Goal: Task Accomplishment & Management: Manage account settings

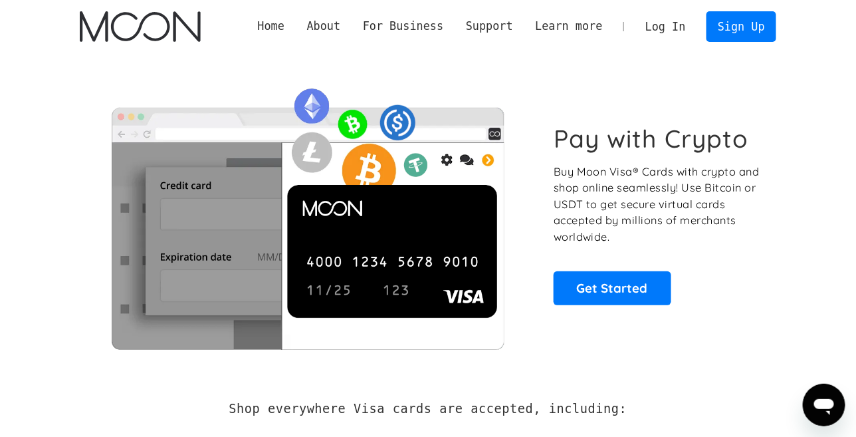
click at [661, 24] on link "Log In" at bounding box center [665, 26] width 62 height 29
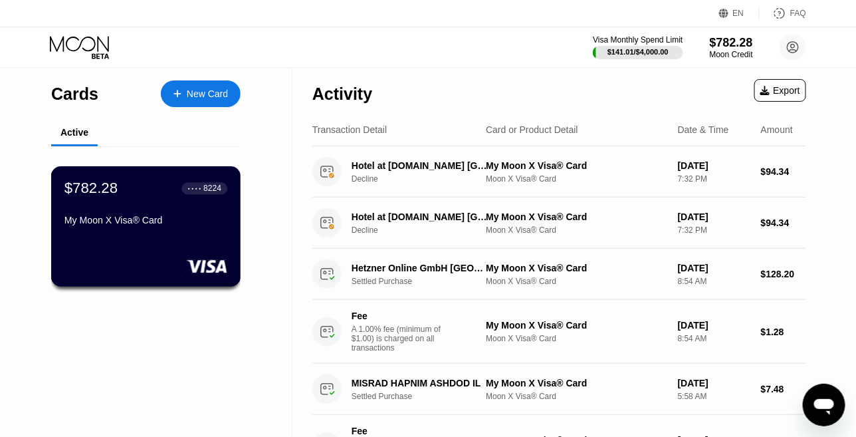
click at [131, 216] on div "$782.28 ● ● ● ● 8224 My Moon X Visa® Card" at bounding box center [145, 204] width 163 height 51
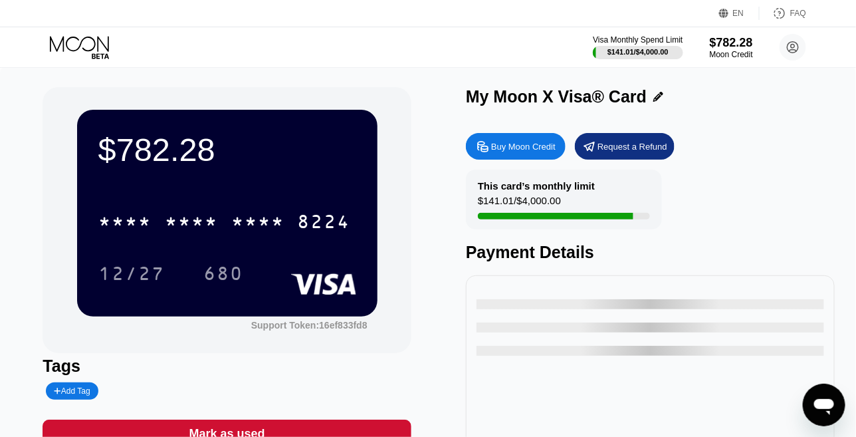
click at [197, 236] on div "* * * * * * * * * * * * 8224" at bounding box center [224, 221] width 268 height 33
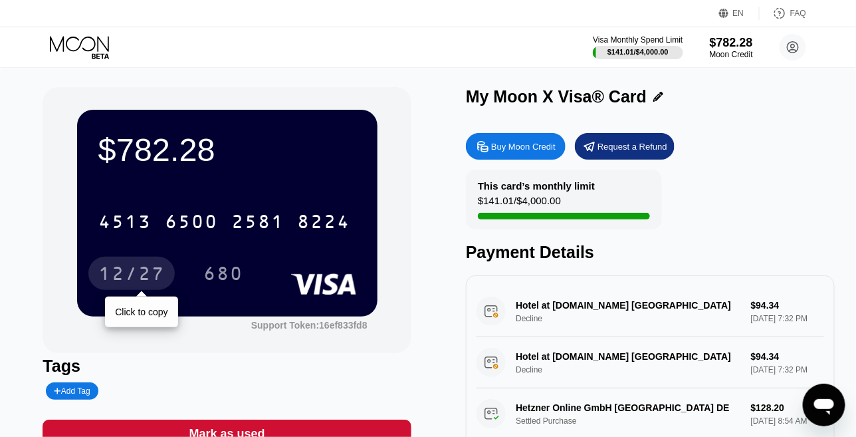
click at [149, 273] on div "12/27" at bounding box center [131, 274] width 66 height 21
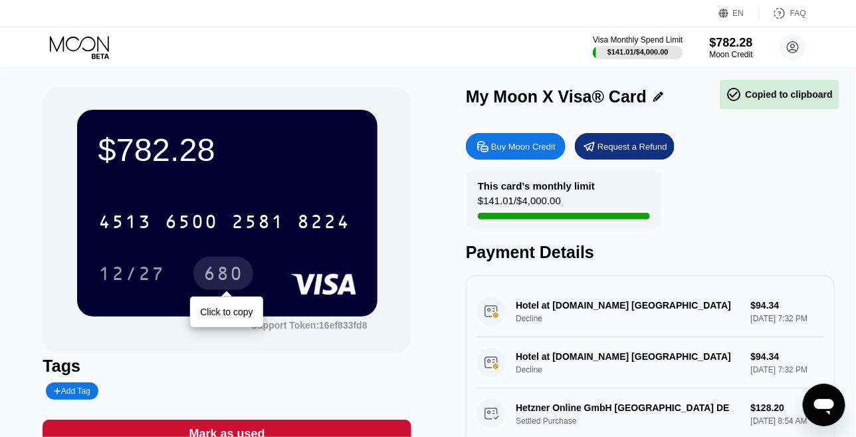
click at [232, 285] on div "680" at bounding box center [223, 274] width 40 height 21
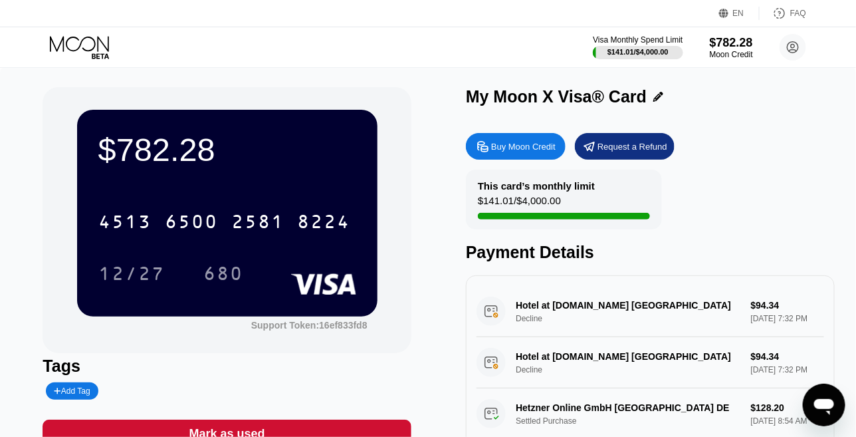
click at [274, 209] on div "[CREDIT_CARD_NUMBER]" at bounding box center [224, 221] width 268 height 33
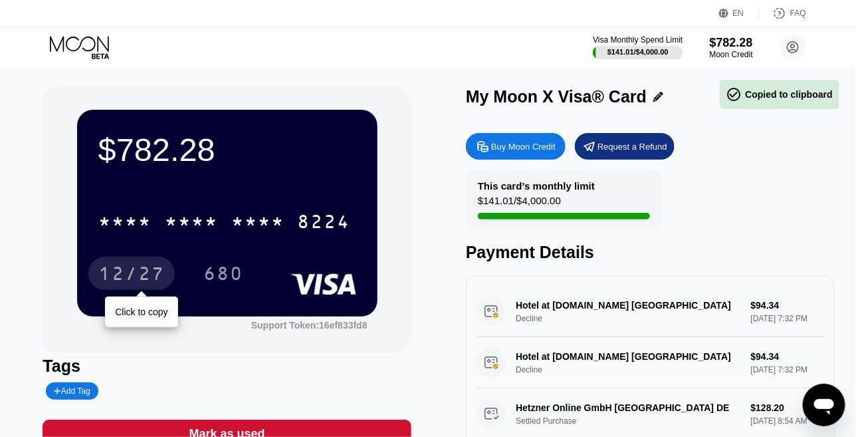
click at [143, 280] on div "12/27" at bounding box center [131, 274] width 66 height 21
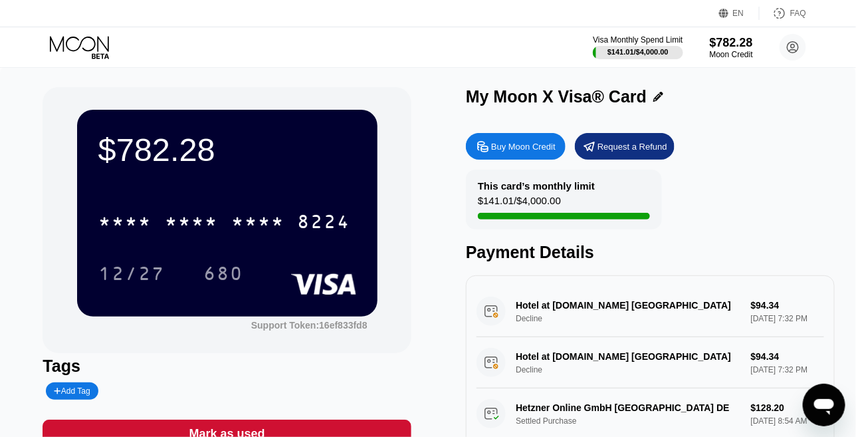
click at [244, 257] on div "* * * * * * * * * * * * 8224 12/27 680" at bounding box center [227, 234] width 258 height 78
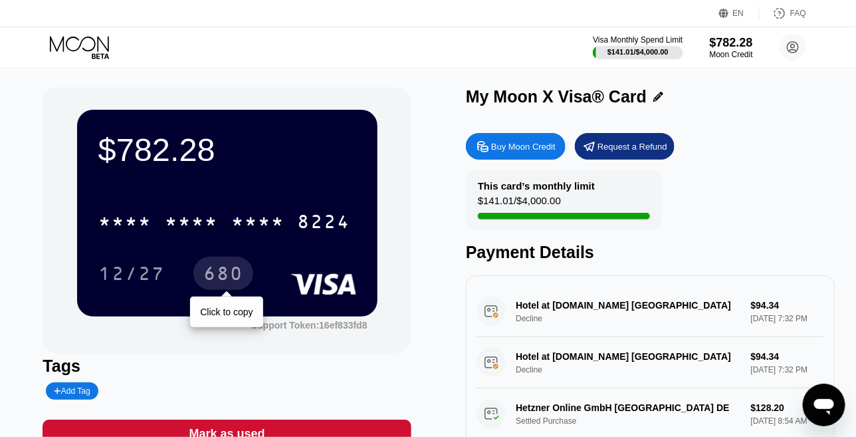
click at [233, 270] on div "680" at bounding box center [223, 274] width 40 height 21
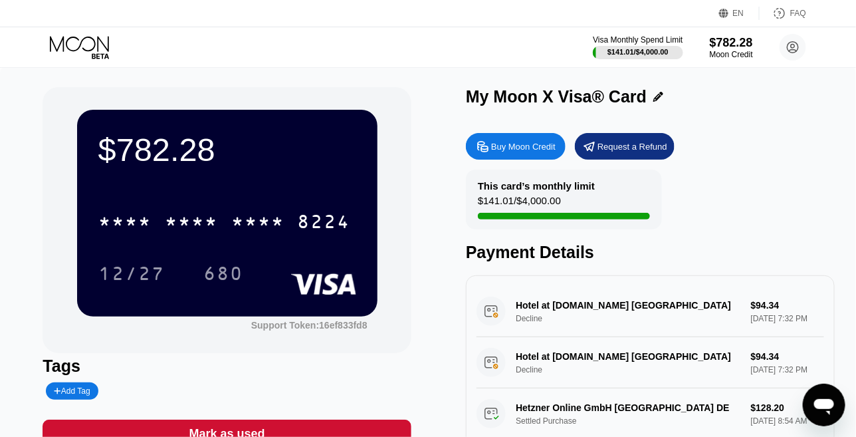
click at [207, 216] on div "* * * *" at bounding box center [191, 223] width 53 height 21
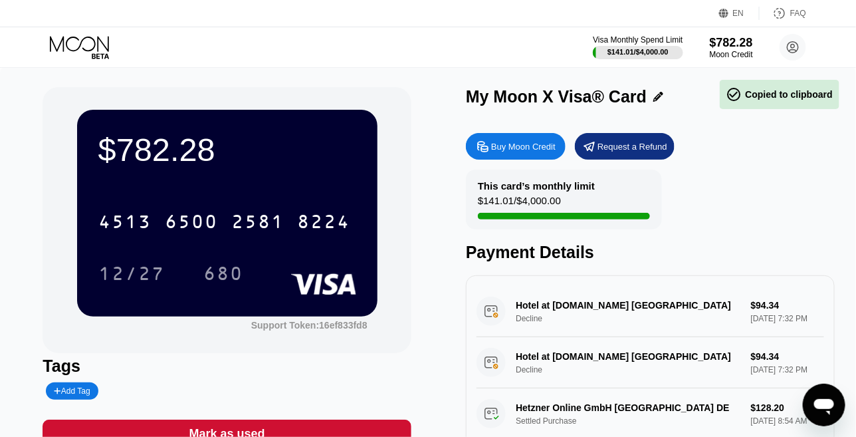
click at [133, 279] on div "12/27" at bounding box center [131, 274] width 66 height 21
click at [215, 276] on div "680" at bounding box center [223, 274] width 40 height 21
click at [77, 45] on icon at bounding box center [81, 47] width 62 height 23
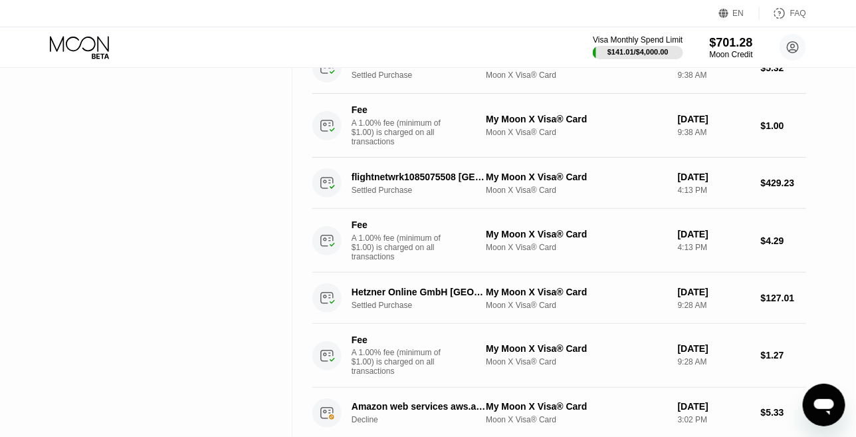
scroll to position [465, 0]
